Goal: Obtain resource: Download file/media

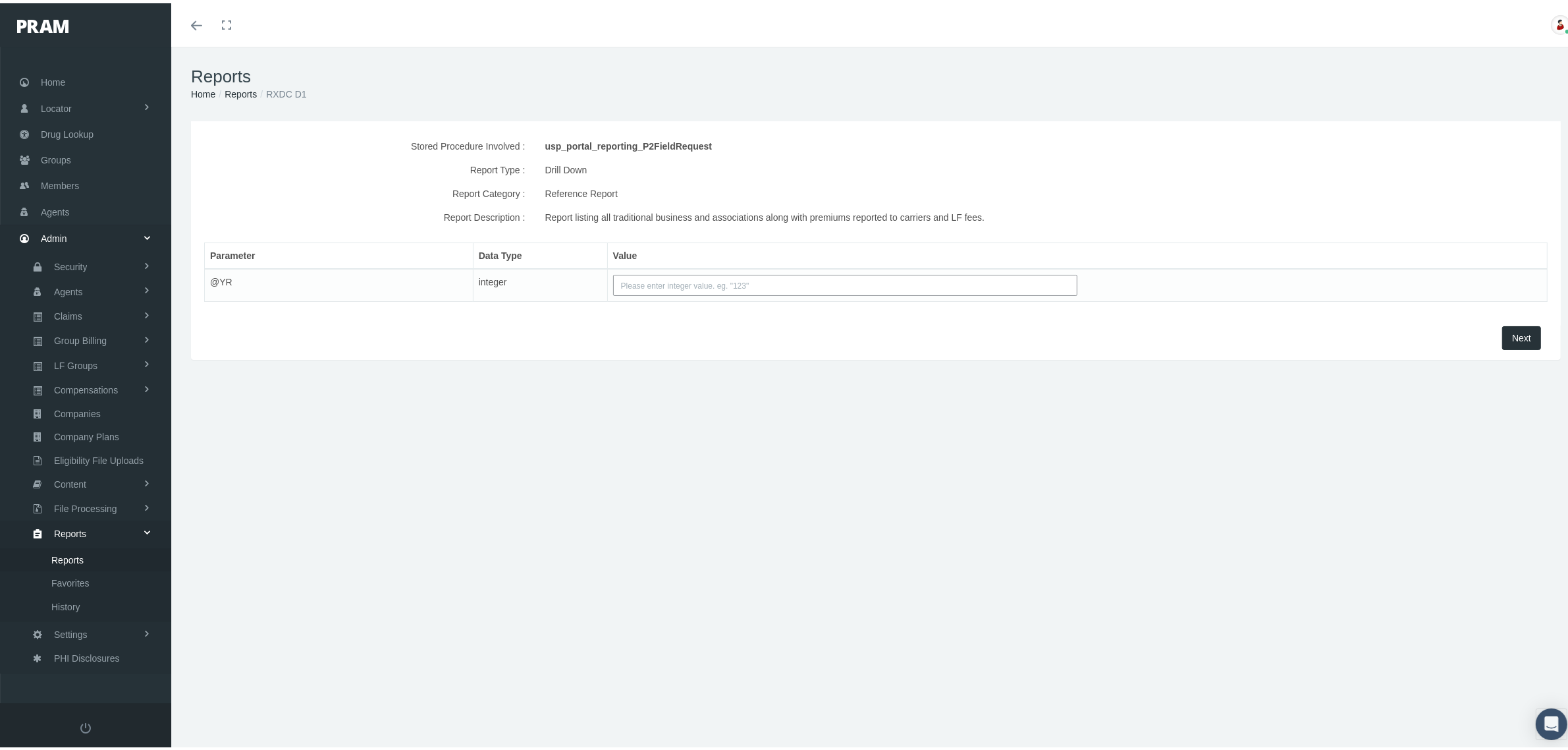
click at [945, 289] on input "text" at bounding box center [846, 282] width 464 height 21
type input "2024"
click at [1516, 336] on span "Next" at bounding box center [1522, 334] width 19 height 10
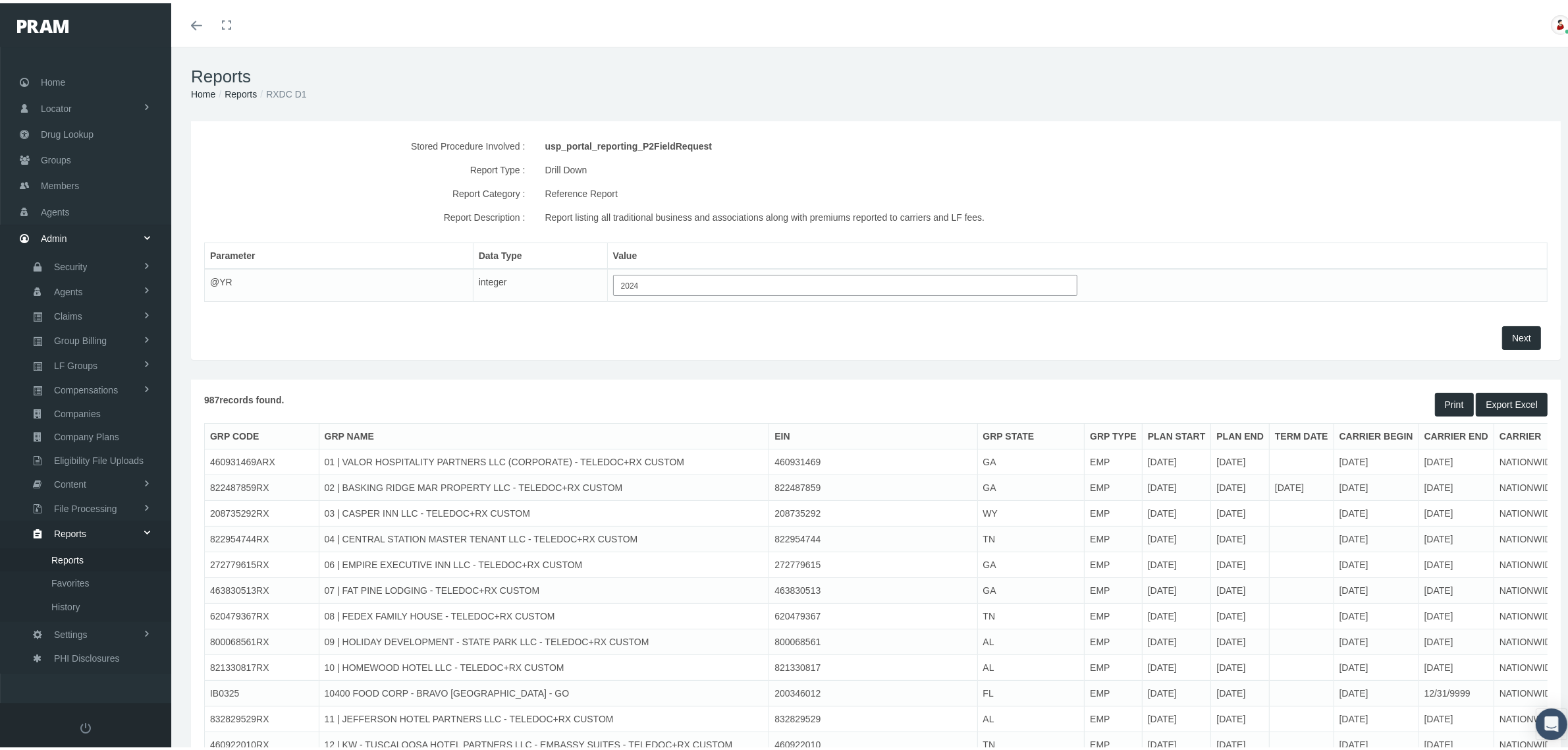
click at [1500, 400] on button "Export Excel" at bounding box center [1511, 401] width 72 height 24
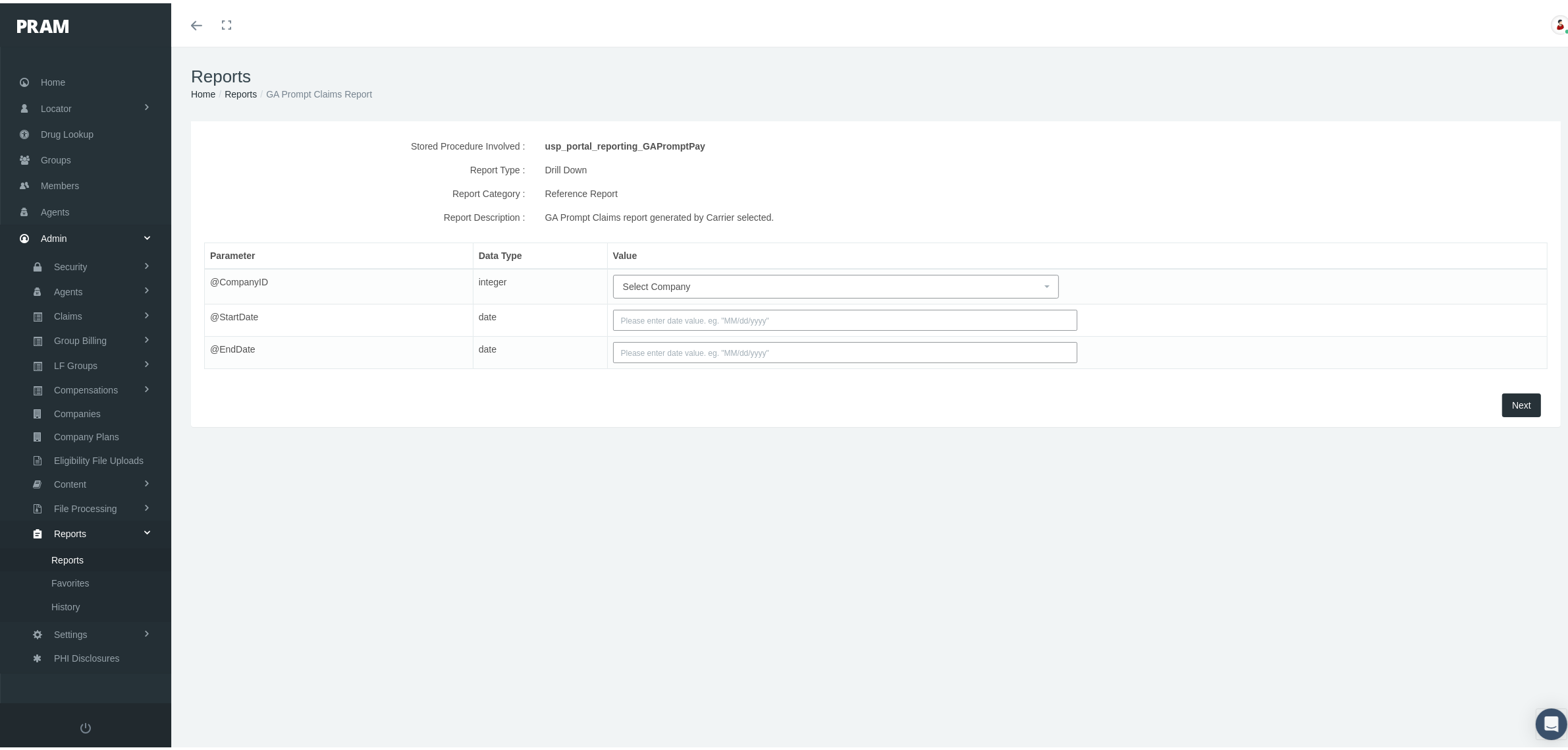
click at [700, 280] on span "Select Company" at bounding box center [832, 283] width 418 height 15
type input "nationwide"
select select "6288"
click at [724, 323] on input "text" at bounding box center [846, 316] width 464 height 21
click at [622, 340] on th "«" at bounding box center [622, 341] width 20 height 20
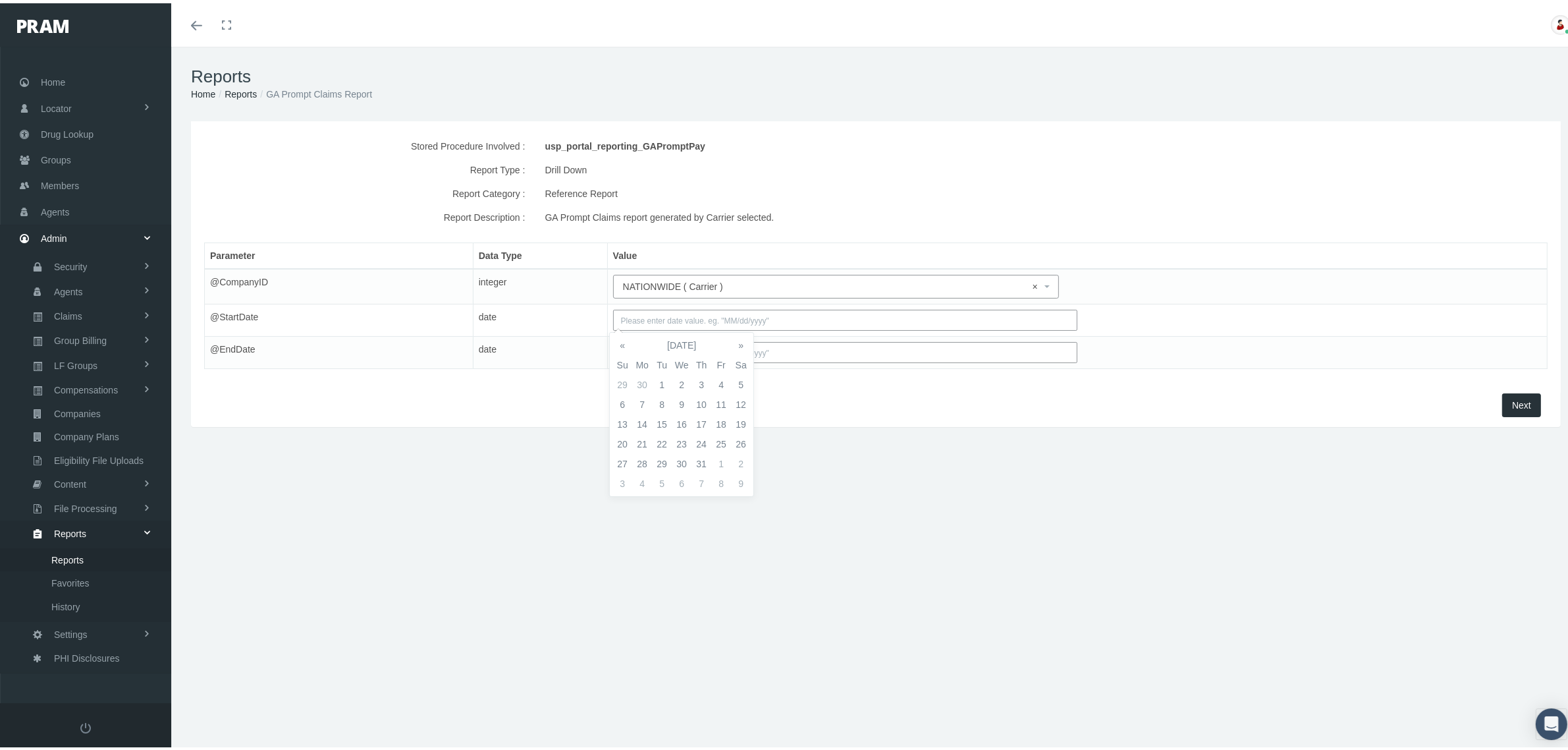
click at [622, 340] on th "«" at bounding box center [622, 341] width 20 height 20
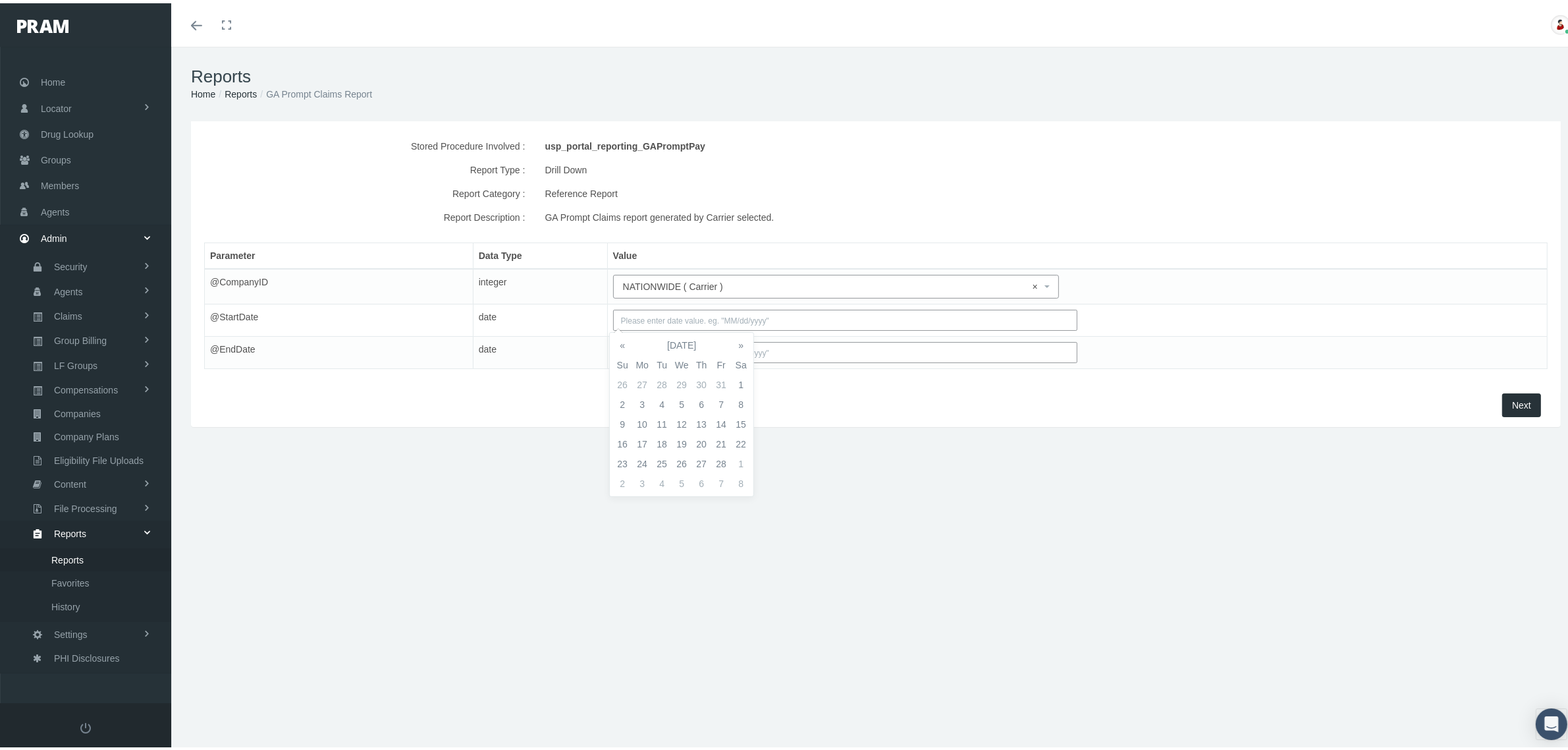
click at [622, 340] on th "«" at bounding box center [622, 341] width 20 height 20
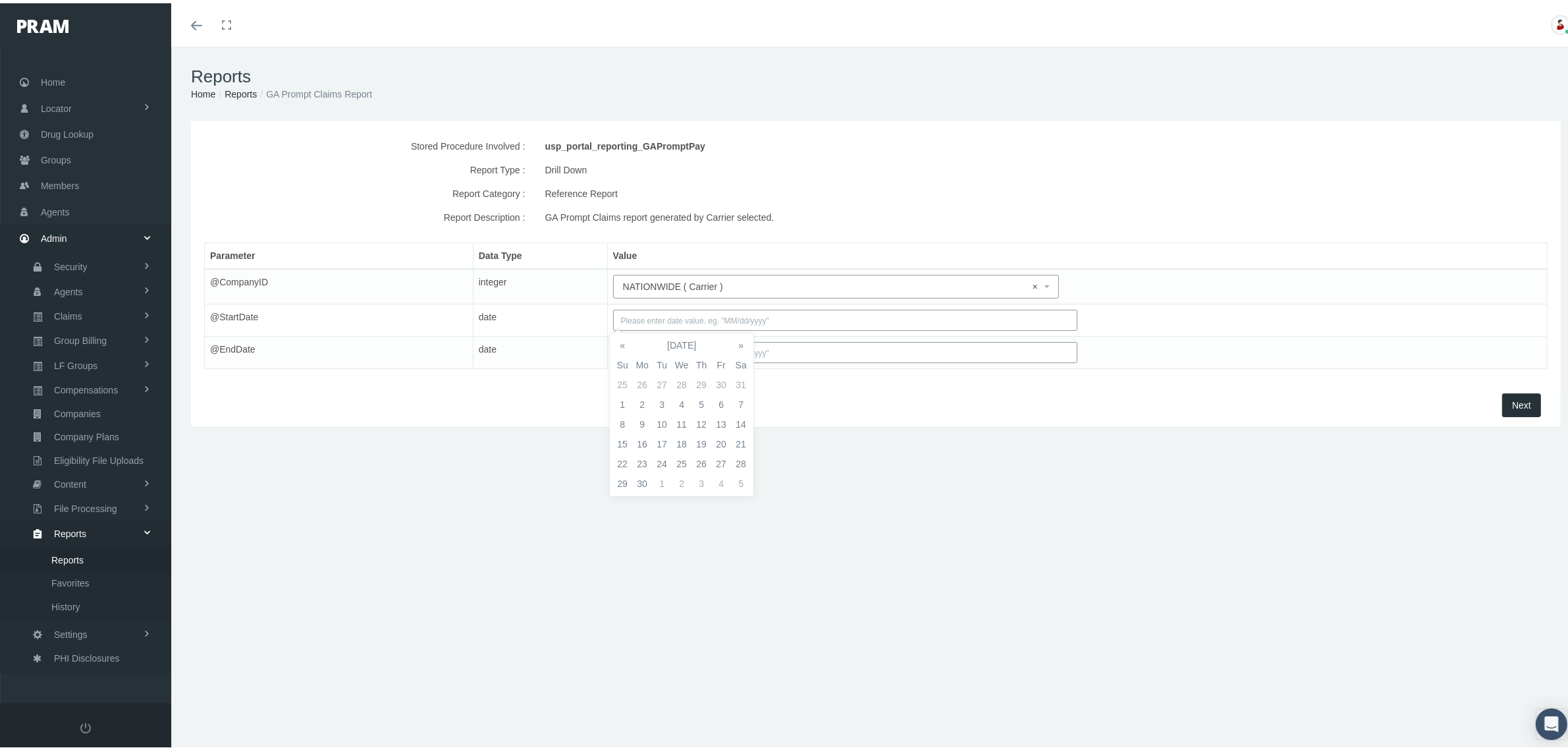
click at [622, 340] on th "«" at bounding box center [622, 341] width 20 height 20
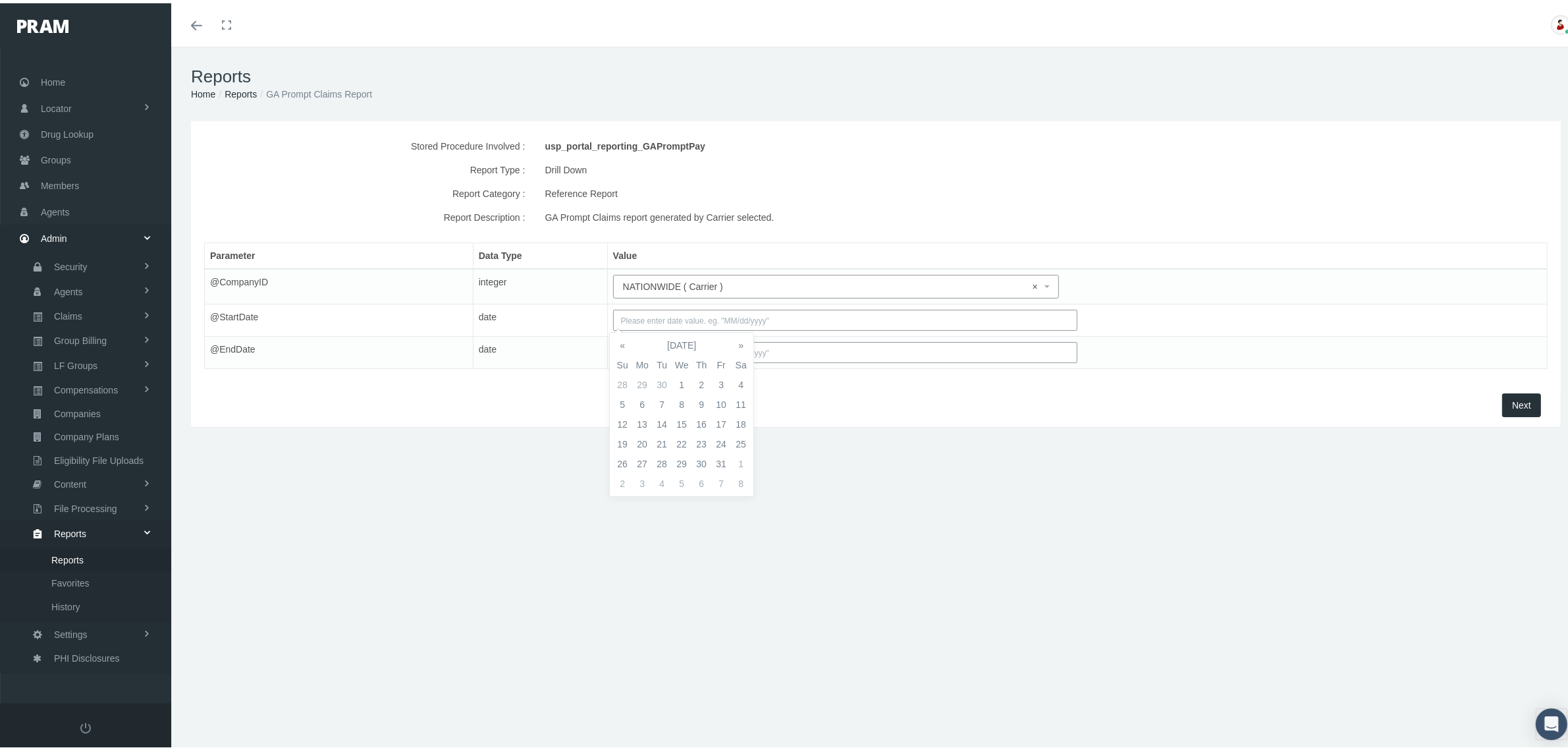
click at [622, 340] on th "«" at bounding box center [622, 341] width 20 height 20
click at [702, 377] on td "1" at bounding box center [701, 381] width 20 height 20
type input "02/01/2024"
click at [789, 351] on input "text" at bounding box center [846, 349] width 464 height 21
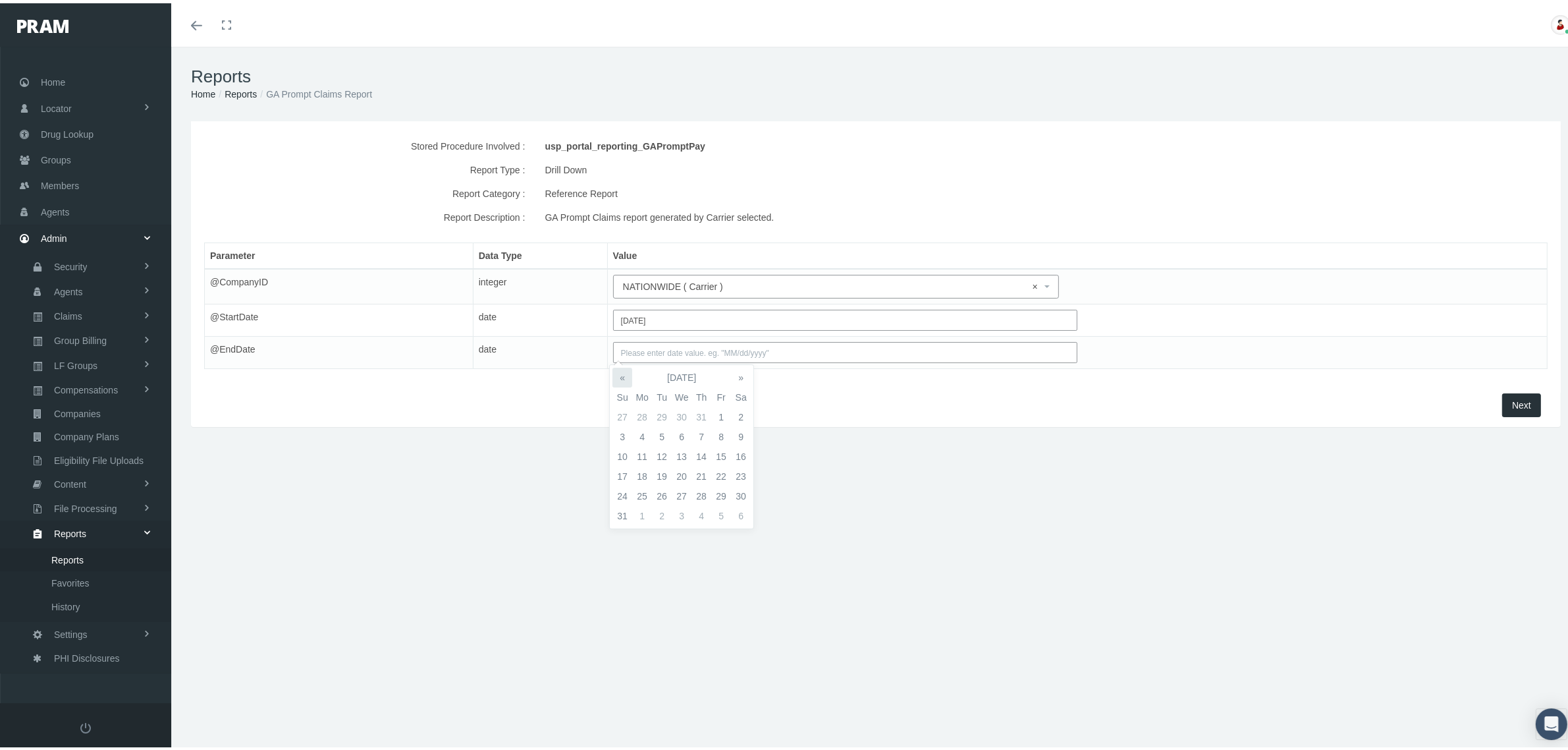
click at [619, 372] on th "«" at bounding box center [622, 374] width 20 height 20
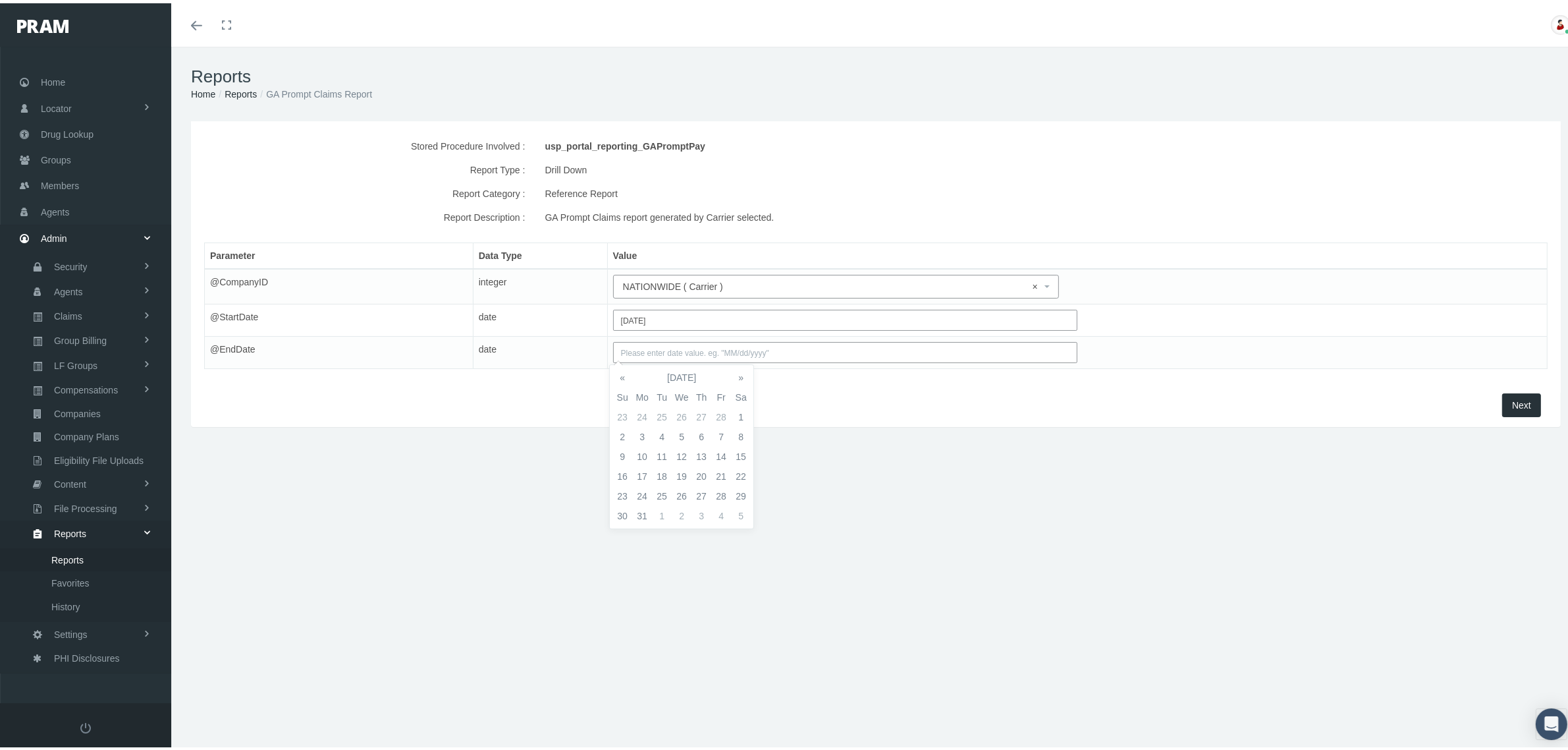
click at [619, 372] on th "«" at bounding box center [622, 374] width 20 height 20
click at [659, 474] on td "17" at bounding box center [661, 472] width 20 height 20
type input "12/17/2024"
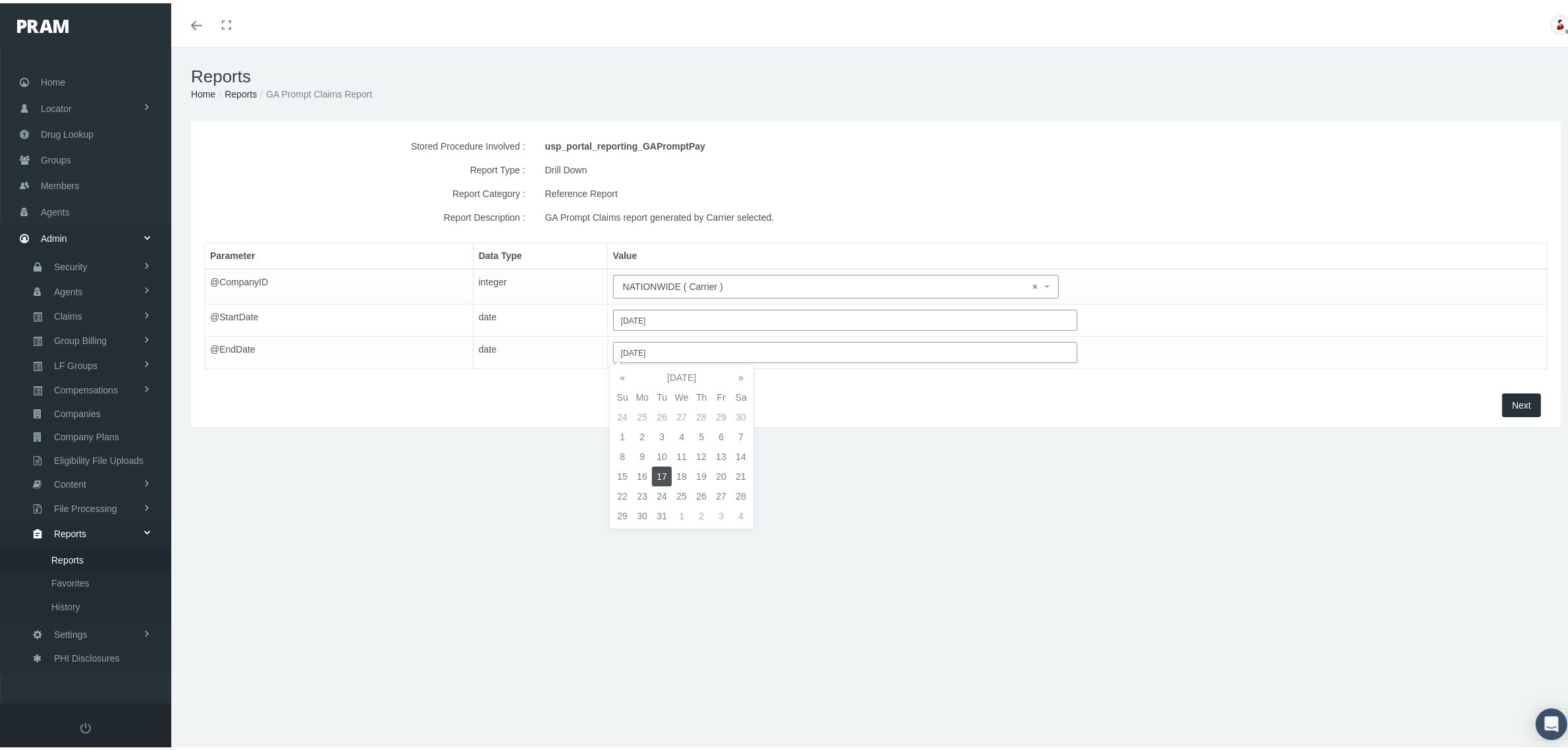
click at [1512, 405] on span "Next" at bounding box center [1522, 402] width 19 height 10
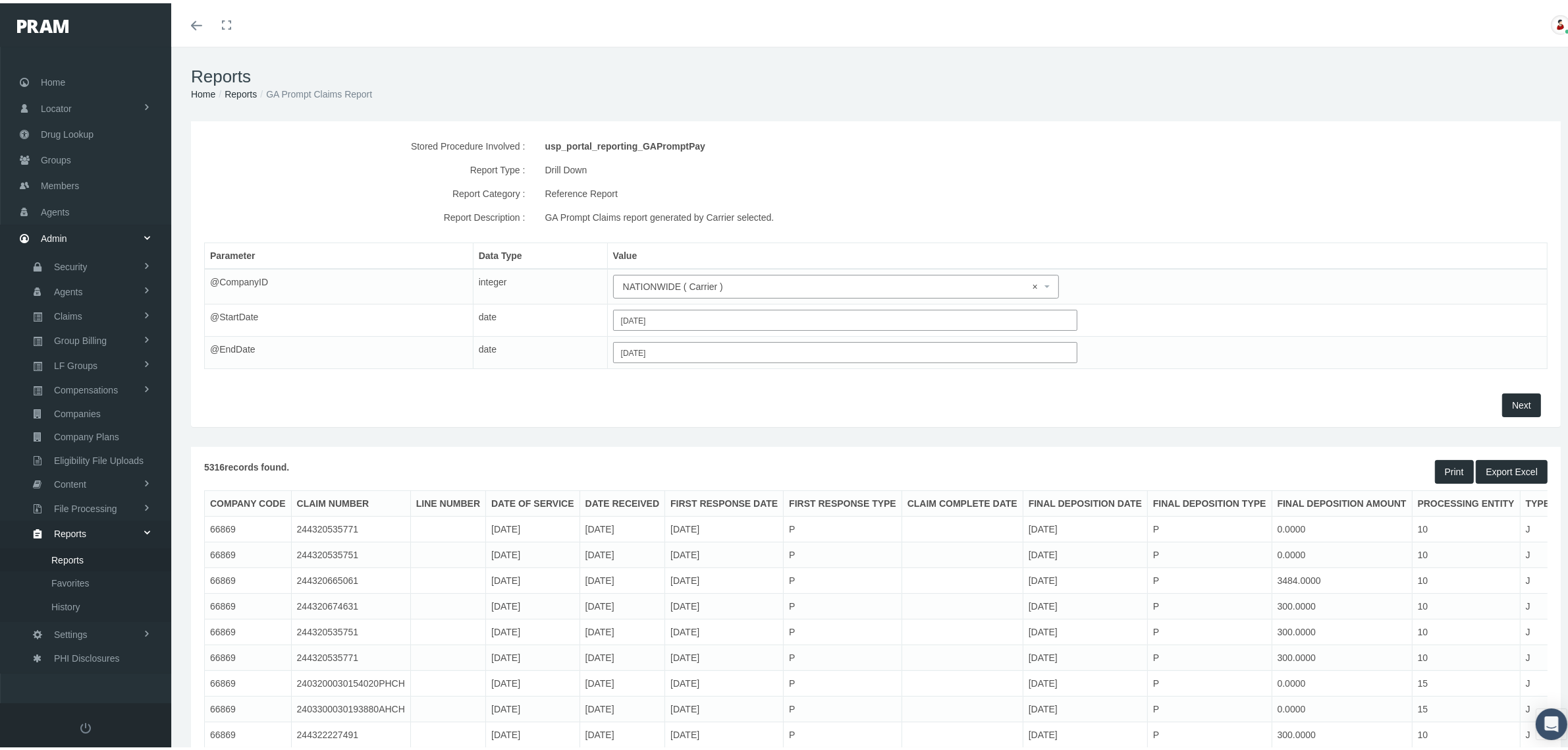
click at [1513, 471] on button "Export Excel" at bounding box center [1511, 469] width 72 height 24
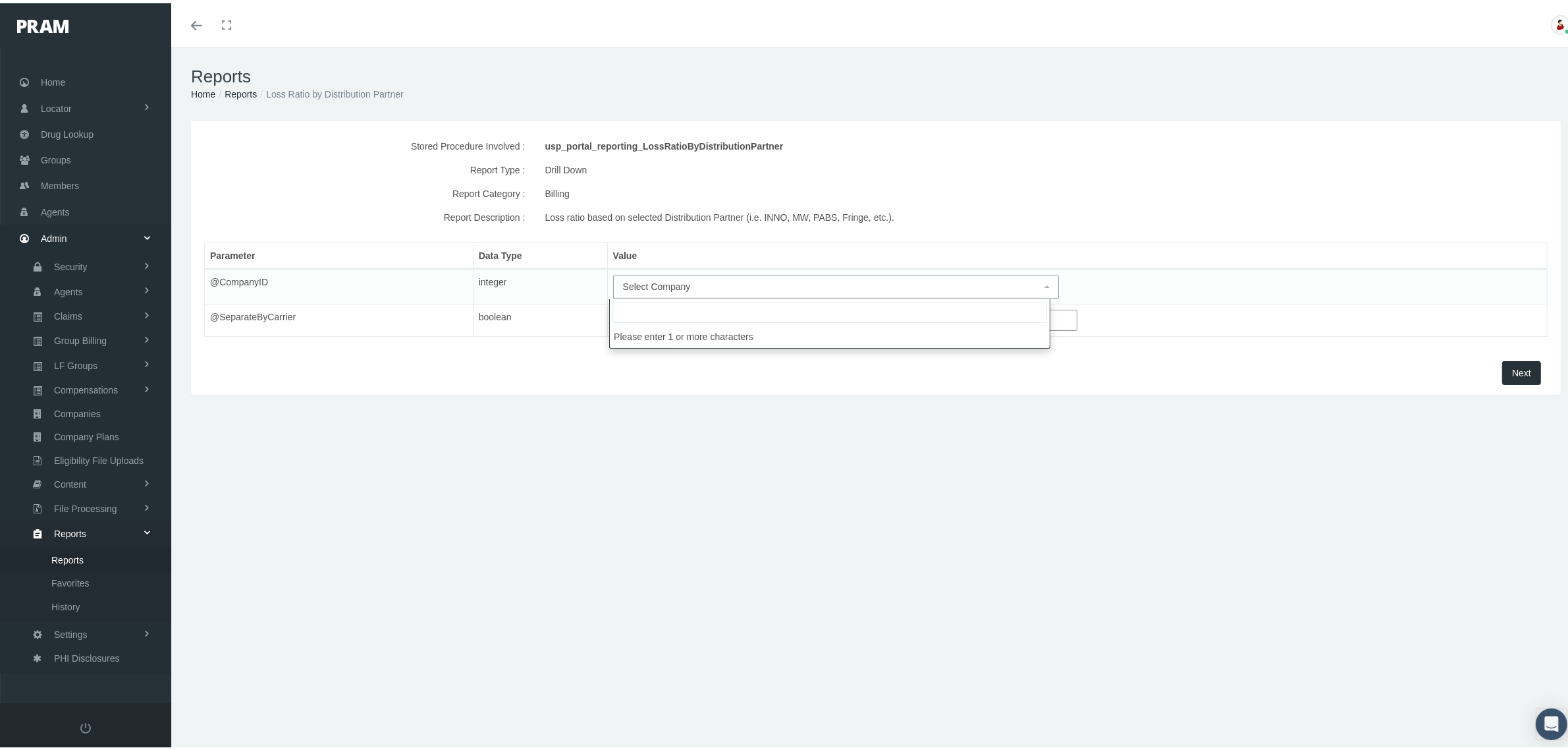
click at [991, 281] on span "Select Company" at bounding box center [832, 283] width 418 height 15
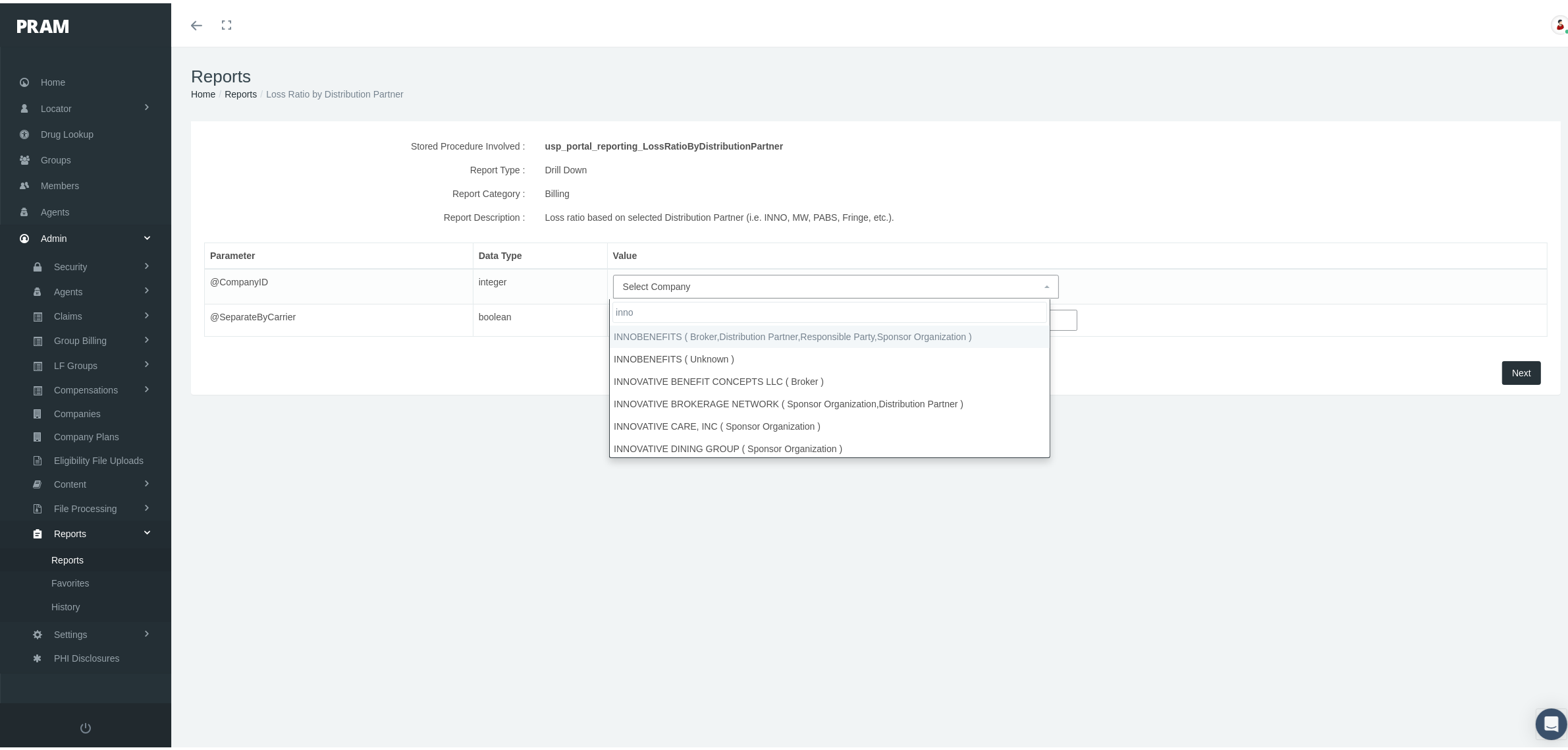
type input "inno"
select select "2715"
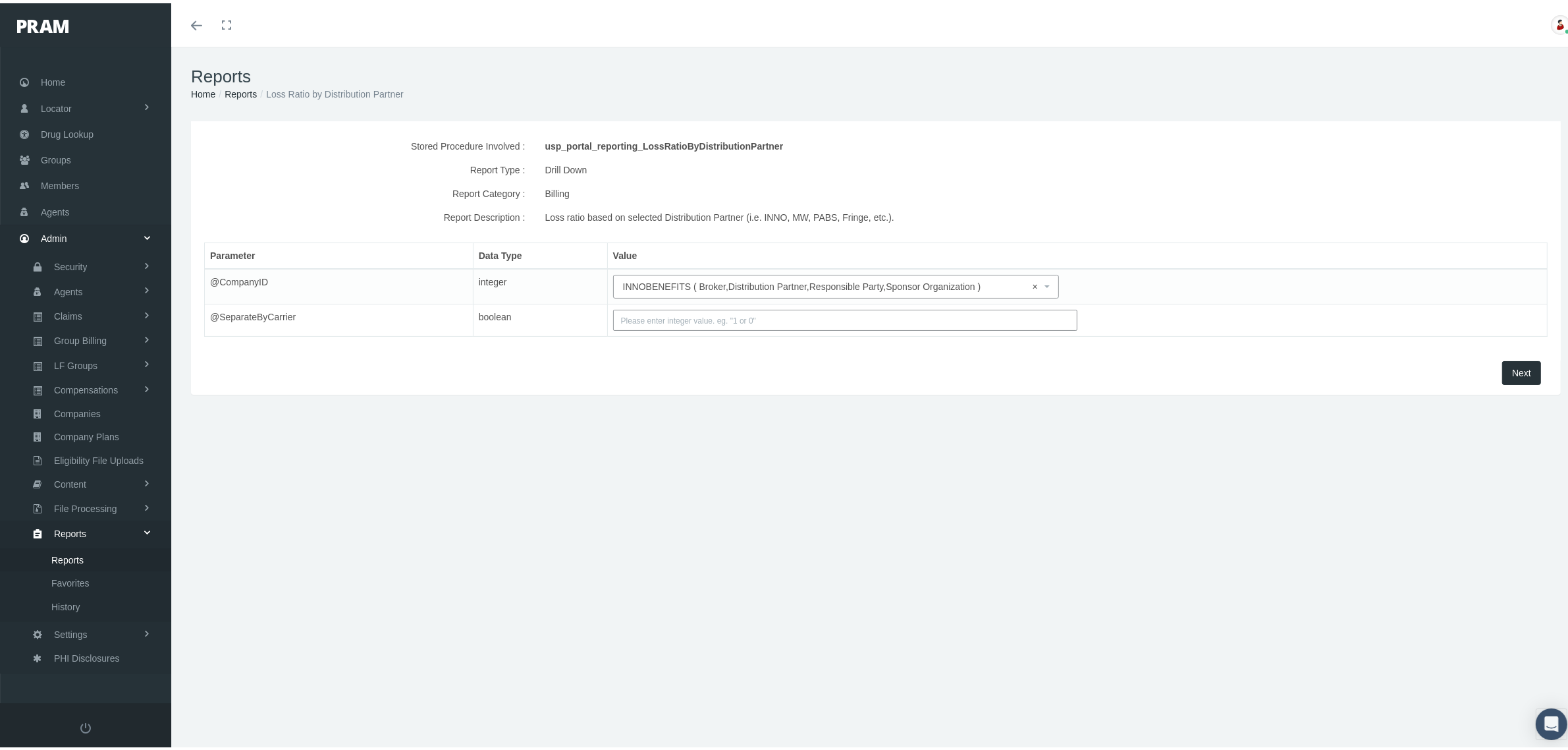
click at [949, 316] on input "text" at bounding box center [846, 316] width 464 height 21
type input "1"
click at [1512, 369] on span "Next" at bounding box center [1522, 369] width 19 height 10
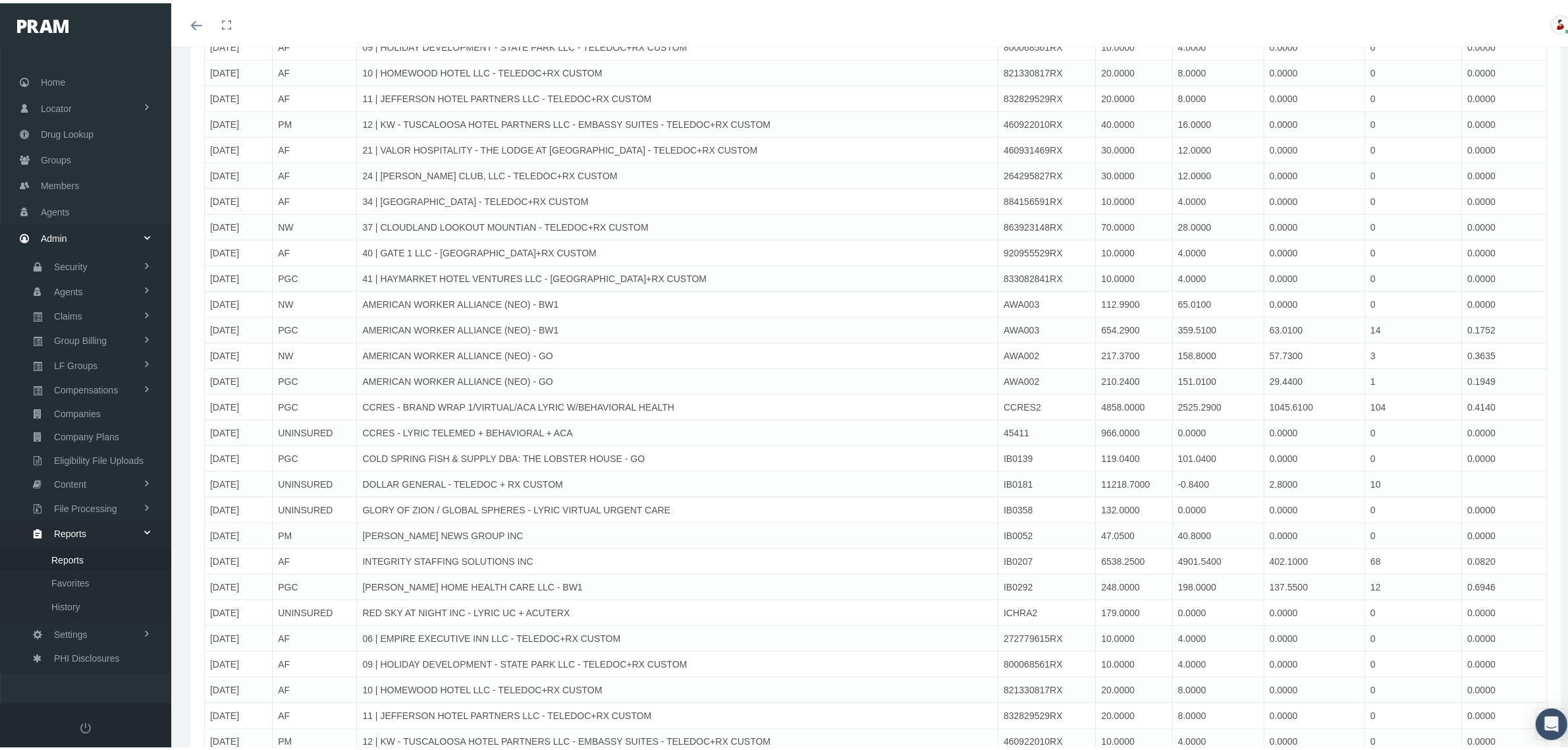
scroll to position [14826, 0]
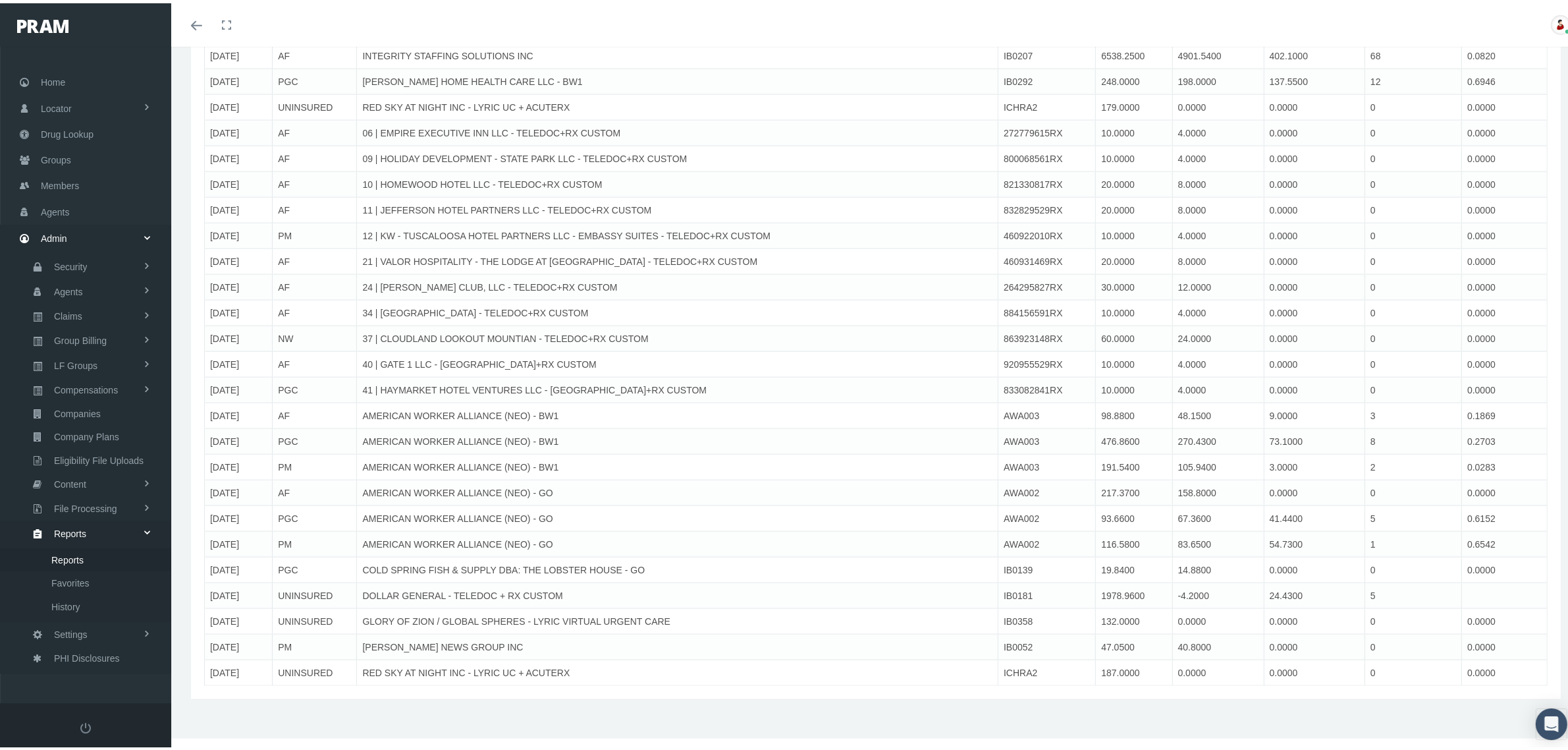
drag, startPoint x: 1407, startPoint y: 170, endPoint x: 1347, endPoint y: 532, distance: 366.9
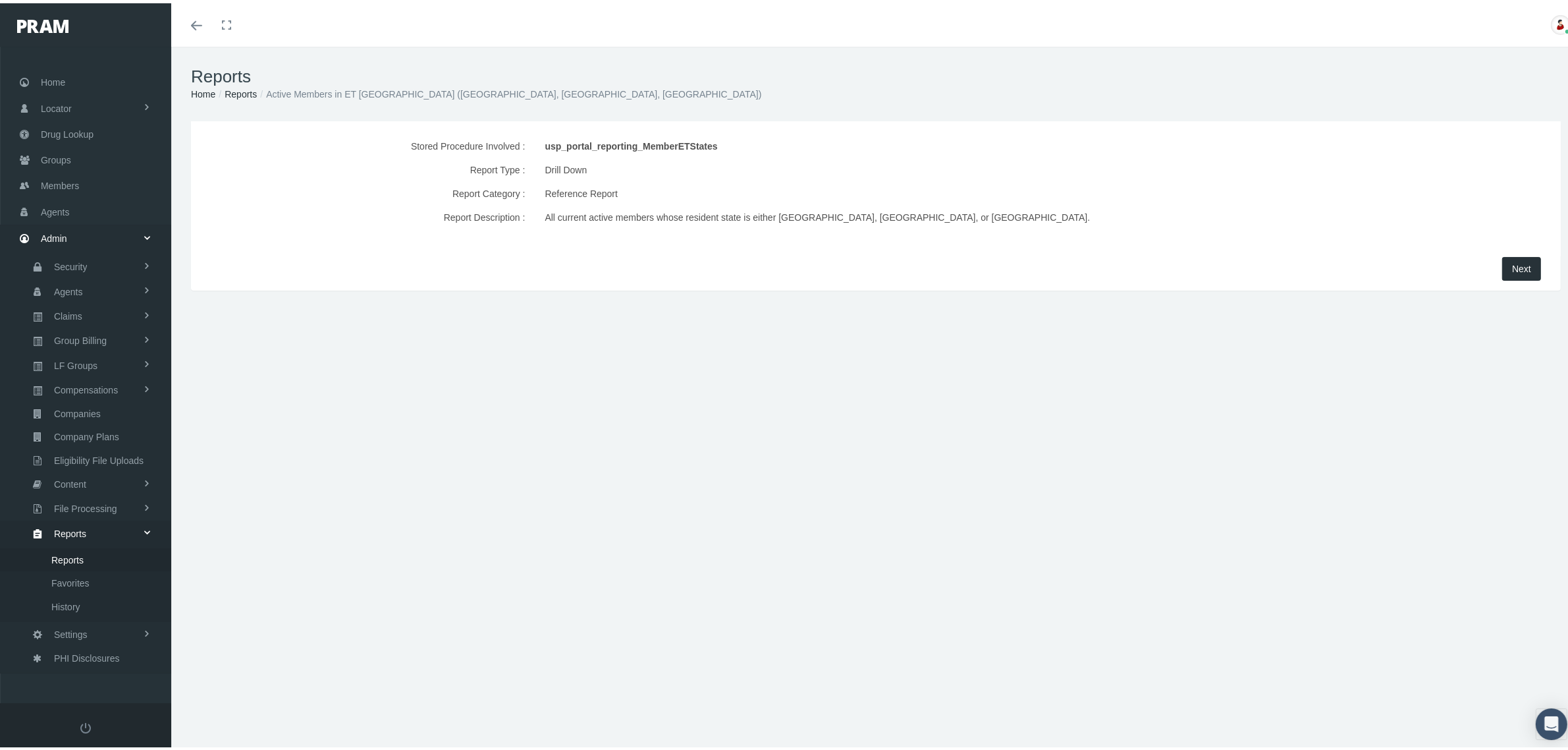
click at [1512, 266] on span "Next" at bounding box center [1522, 266] width 19 height 10
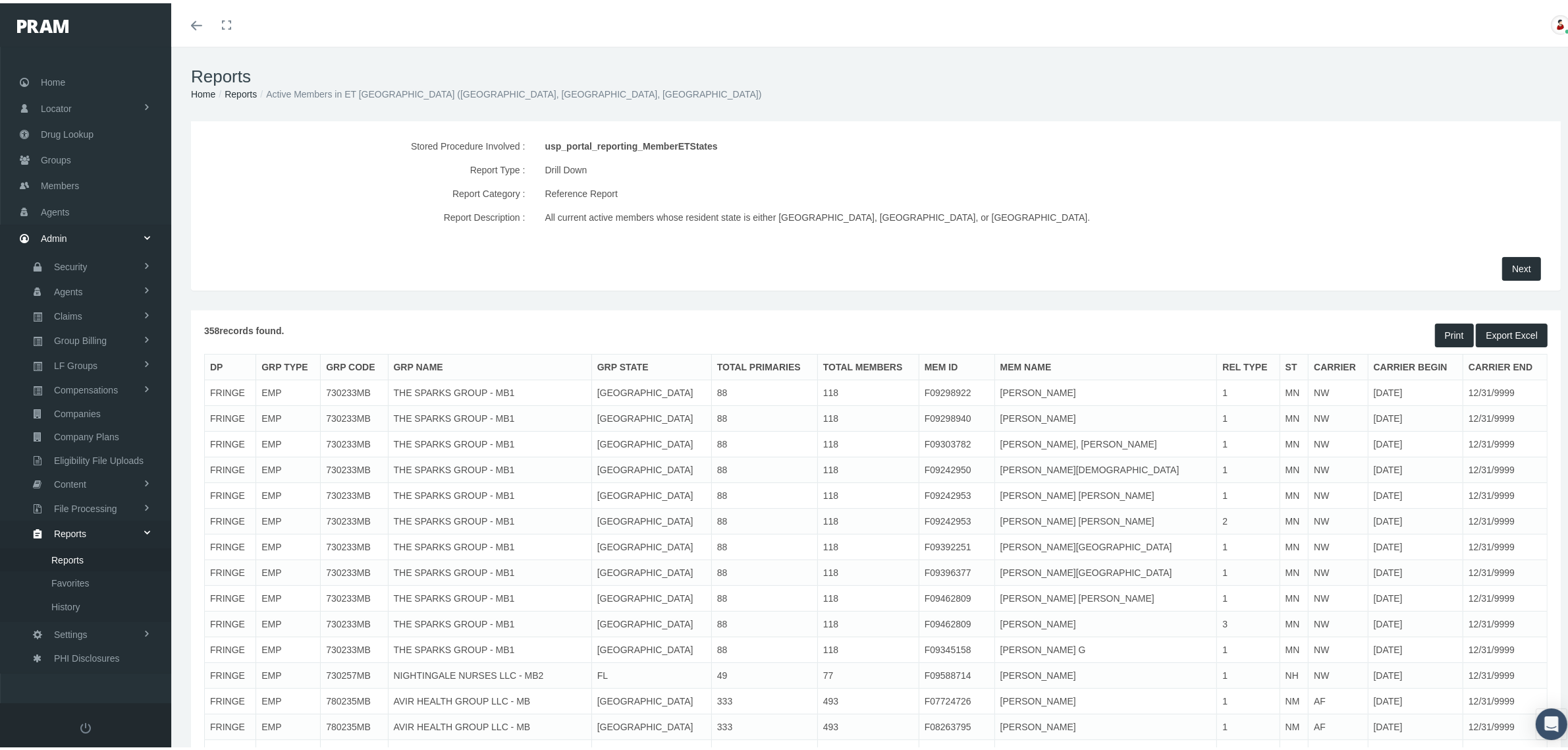
drag, startPoint x: 690, startPoint y: 604, endPoint x: 692, endPoint y: 300, distance: 304.0
